Goal: Obtain resource: Download file/media

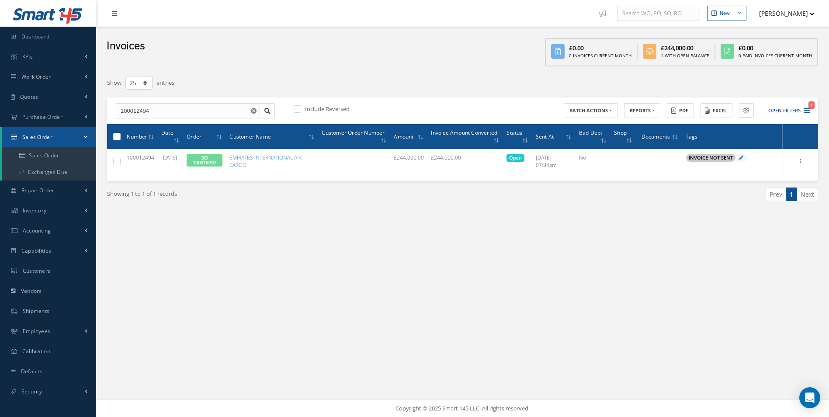
select select "25"
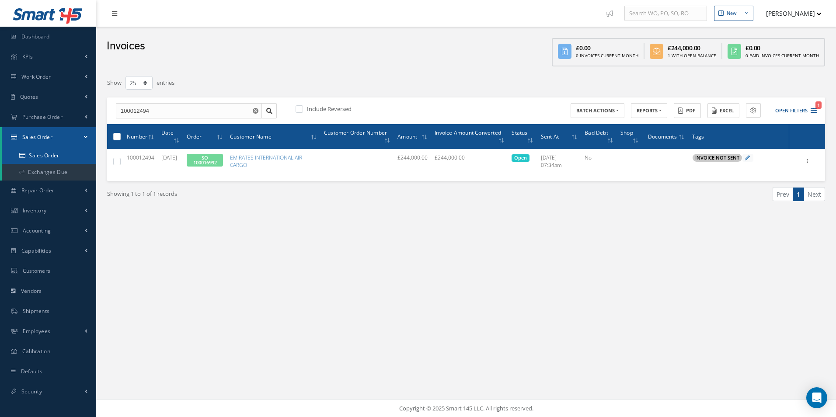
click at [60, 160] on link "Sales Order" at bounding box center [49, 155] width 94 height 17
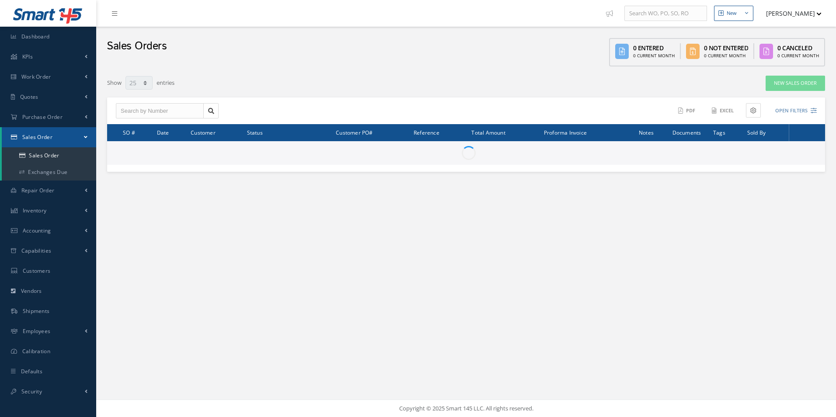
select select "25"
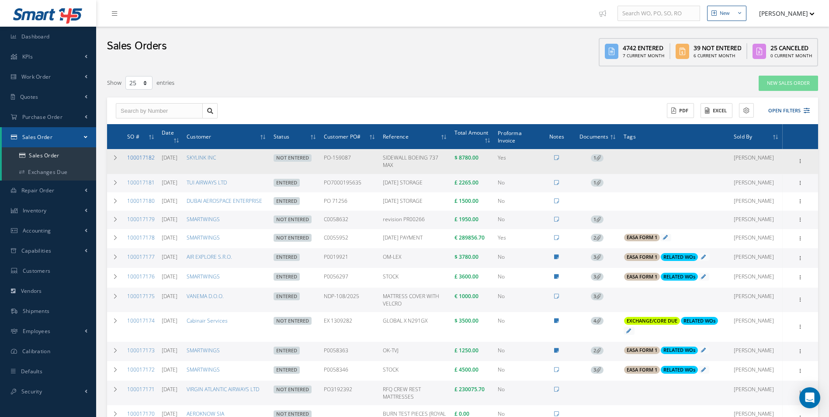
click at [143, 160] on link "100017182" at bounding box center [141, 157] width 28 height 7
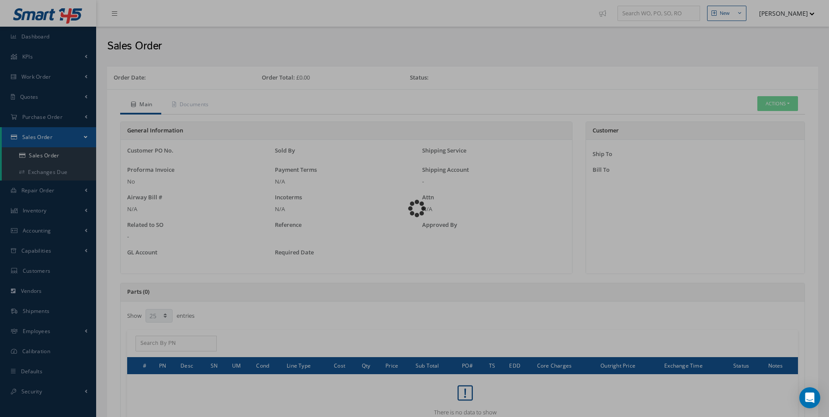
select select "25"
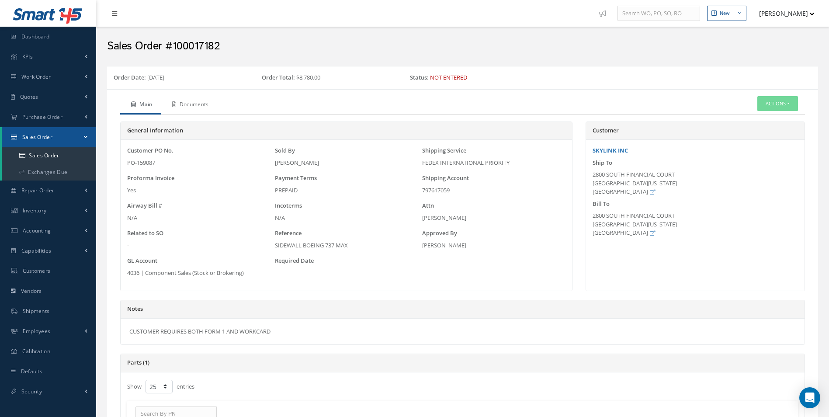
click at [209, 104] on link "Documents" at bounding box center [189, 105] width 56 height 18
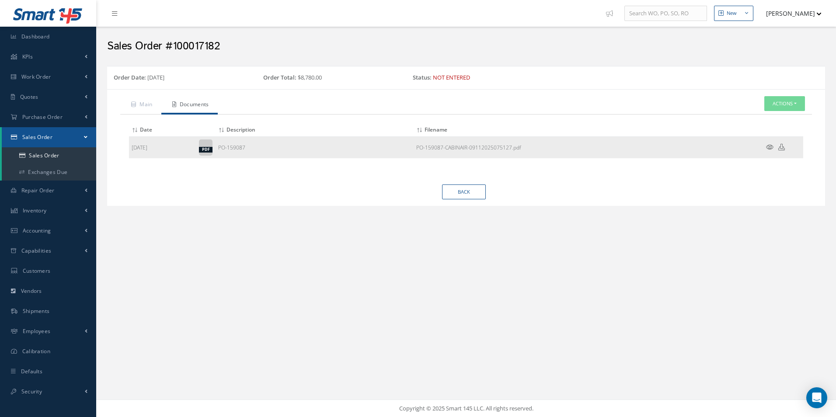
click at [783, 148] on icon at bounding box center [781, 147] width 7 height 7
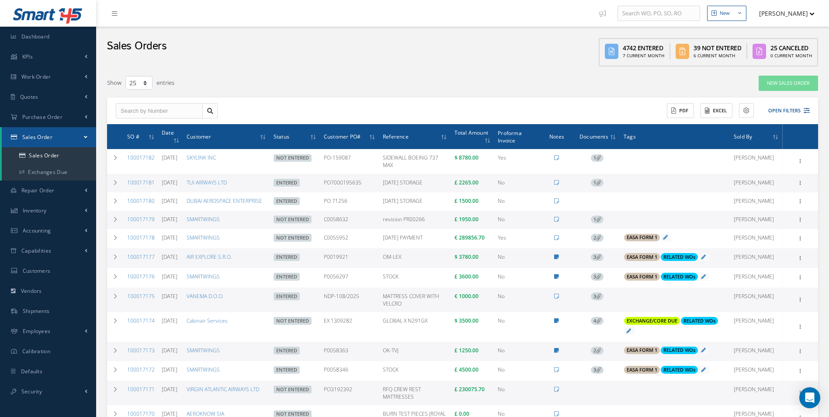
select select "25"
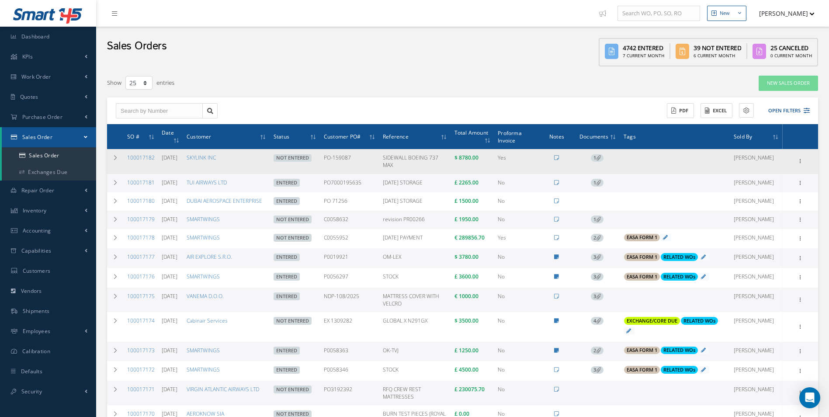
click at [807, 159] on div "Edit Show Send By Email Documents Cancel Delete Print-Outs Sales Order Picking …" at bounding box center [800, 161] width 33 height 10
click at [803, 160] on icon at bounding box center [801, 160] width 9 height 7
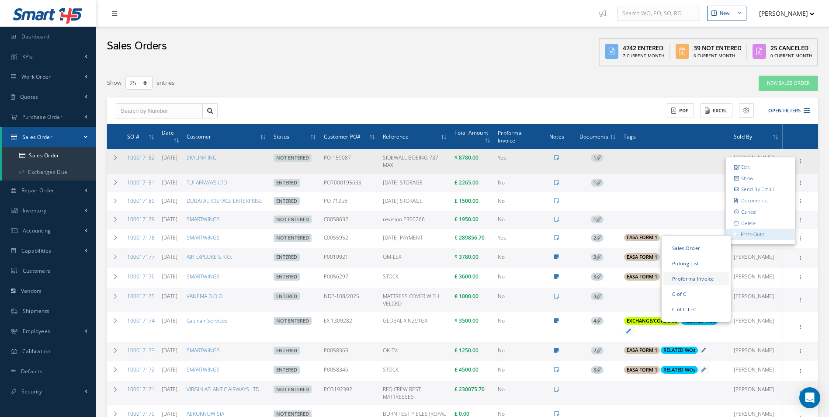
click at [703, 275] on link "Proforma Invoice" at bounding box center [697, 279] width 66 height 14
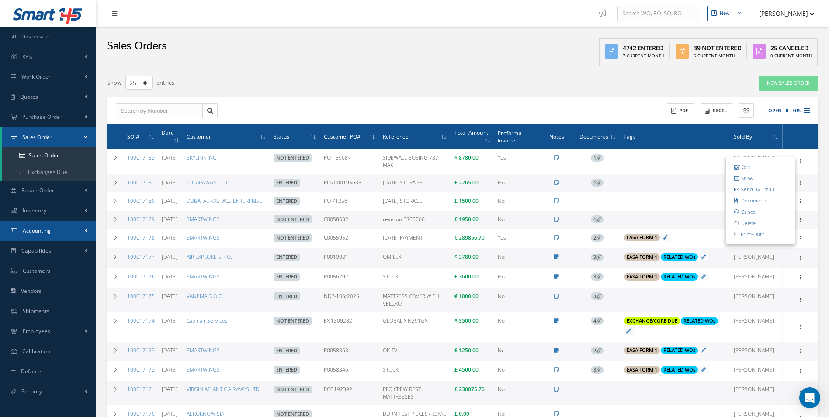
click at [62, 224] on link "Accounting" at bounding box center [48, 231] width 96 height 20
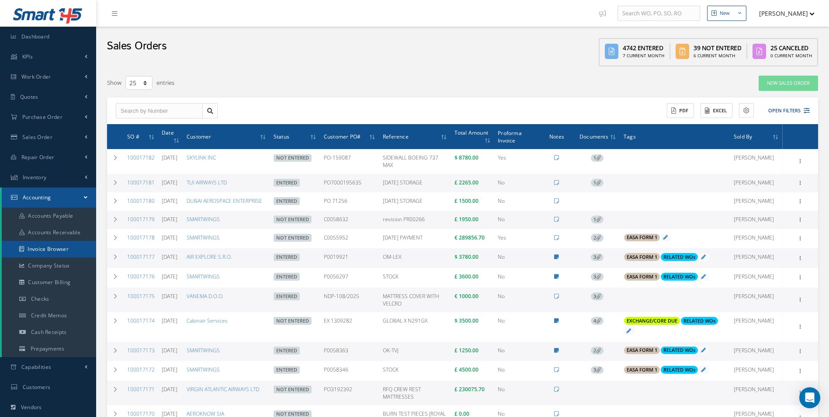
click at [57, 246] on link "Invoice Browser" at bounding box center [49, 249] width 94 height 17
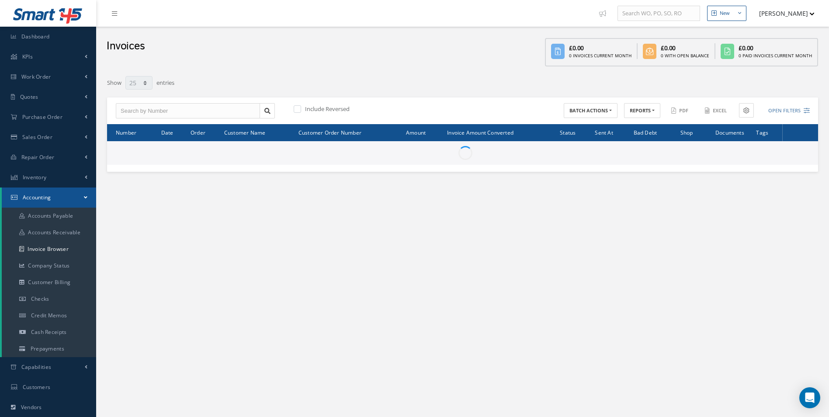
select select "25"
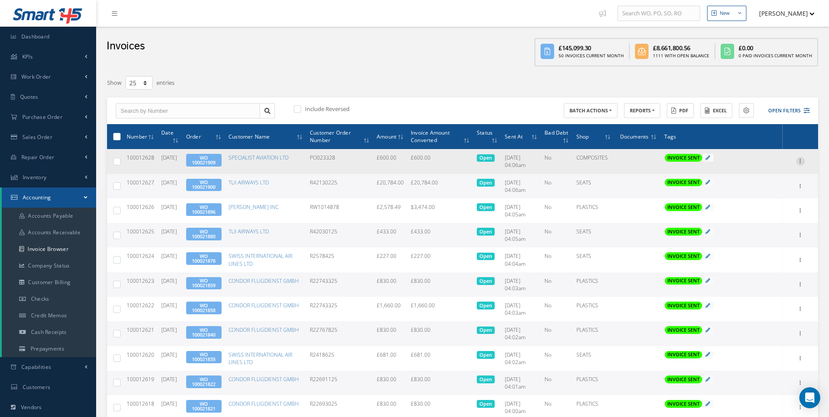
click at [801, 161] on icon at bounding box center [801, 160] width 9 height 7
click at [751, 166] on link "Print" at bounding box center [760, 166] width 69 height 11
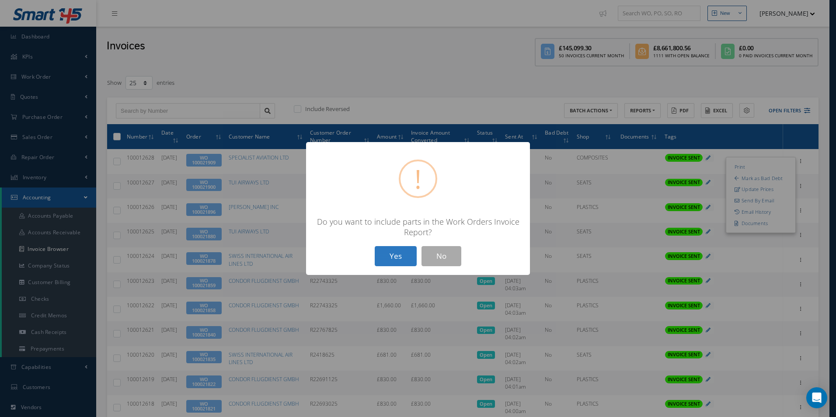
click at [387, 258] on button "Yes" at bounding box center [396, 256] width 42 height 21
